Goal: Information Seeking & Learning: Learn about a topic

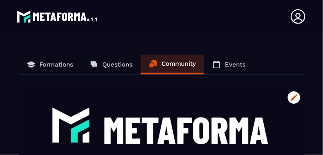
click at [60, 67] on p "Formations" at bounding box center [56, 64] width 34 height 7
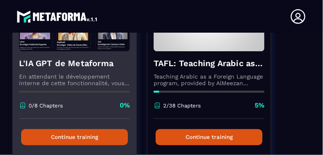
scroll to position [378, 0]
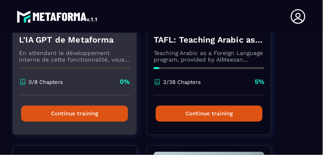
click at [75, 115] on button "Continue training" at bounding box center [74, 114] width 107 height 16
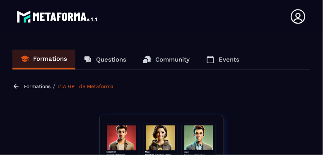
click at [17, 87] on icon at bounding box center [15, 86] width 7 height 7
